Goal: Information Seeking & Learning: Learn about a topic

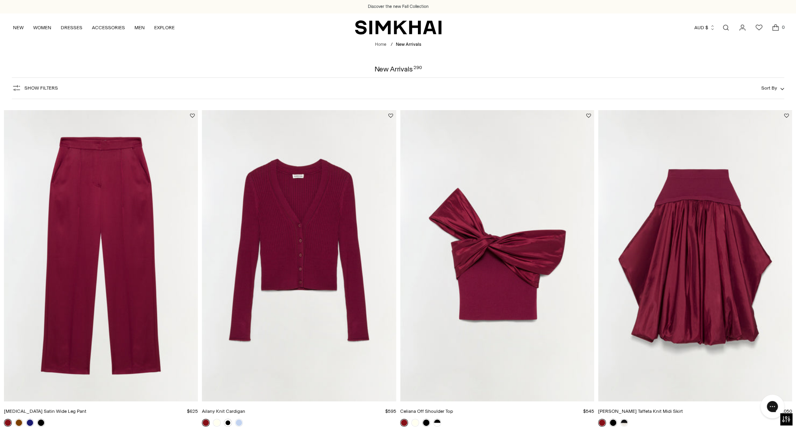
click at [636, 26] on link "Open search modal" at bounding box center [726, 28] width 16 height 16
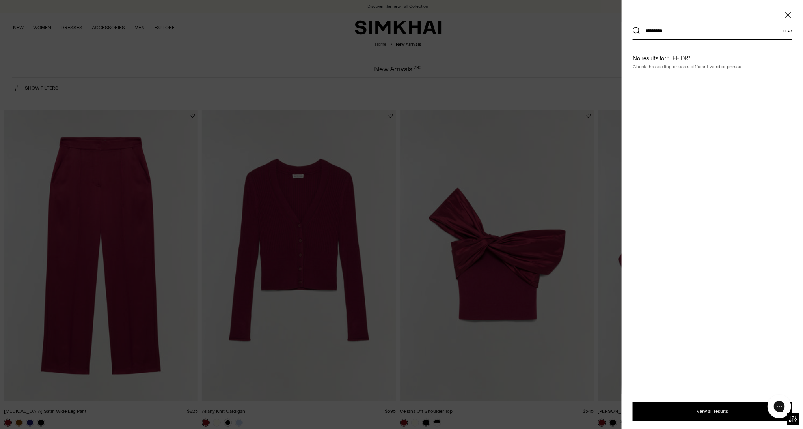
type input "*********"
click at [633, 27] on button "Search" at bounding box center [637, 31] width 8 height 8
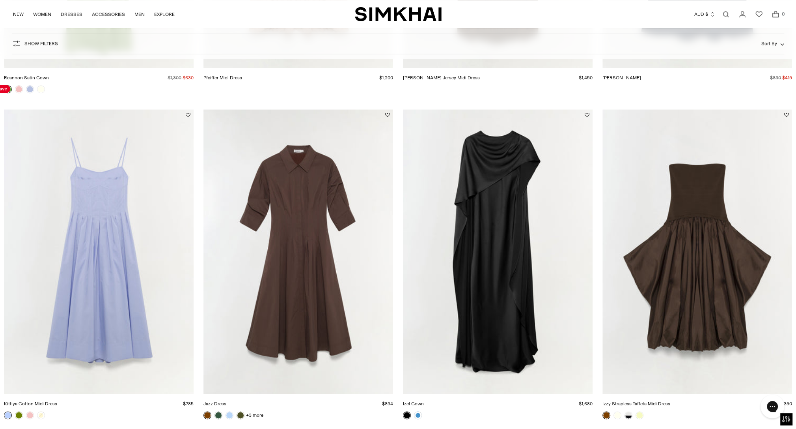
scroll to position [1208, 0]
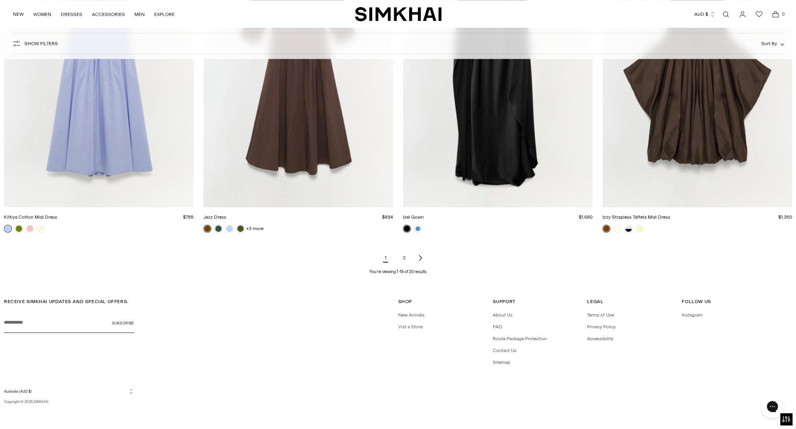
click at [405, 254] on link "2" at bounding box center [405, 258] width 16 height 16
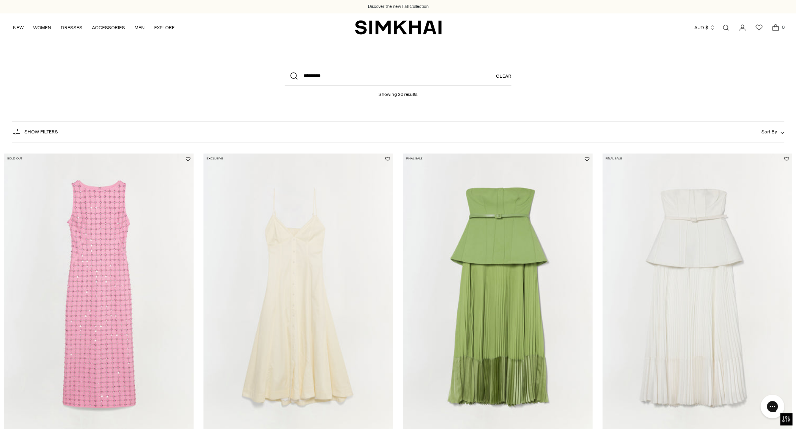
scroll to position [231, 0]
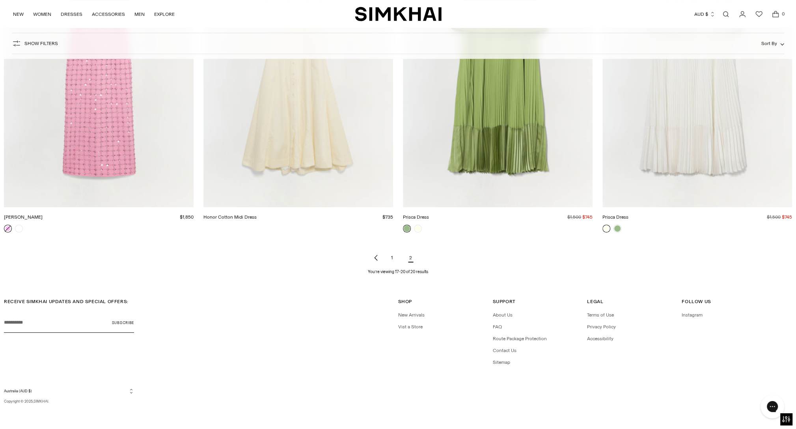
click at [392, 258] on link "1" at bounding box center [392, 258] width 16 height 16
